Goal: Information Seeking & Learning: Learn about a topic

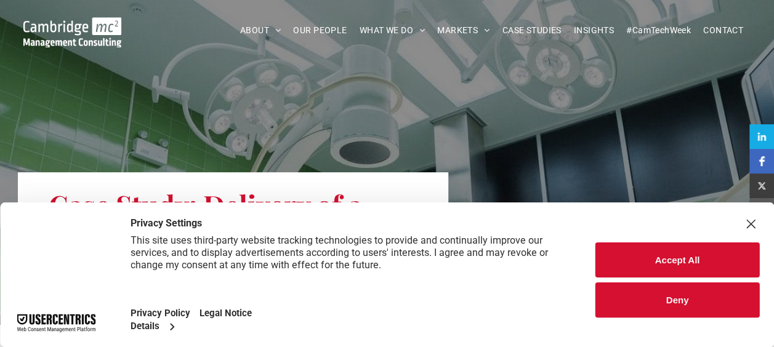
click at [664, 264] on button "Accept All" at bounding box center [677, 260] width 164 height 35
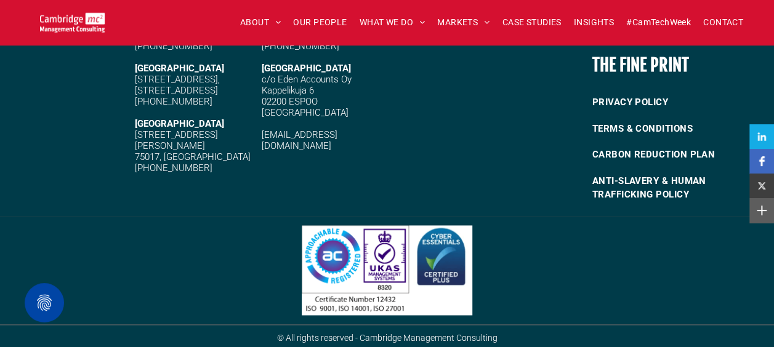
scroll to position [3041, 0]
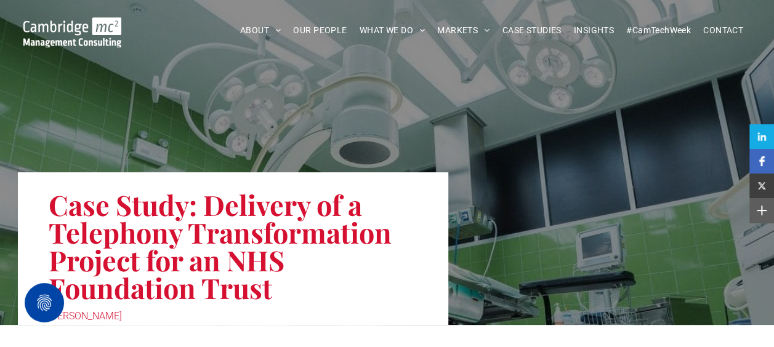
click at [730, 115] on div "Case Study: Delivery of a Telephony Transformation Project for an NHS Foundatio…" at bounding box center [387, 162] width 774 height 325
